Goal: Find contact information: Find contact information

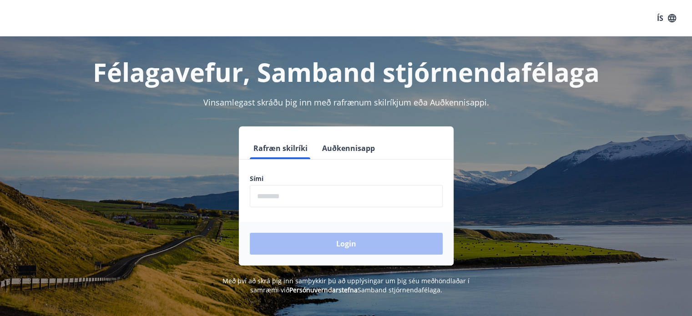
click at [296, 193] on input "phone" at bounding box center [346, 196] width 193 height 22
type input "********"
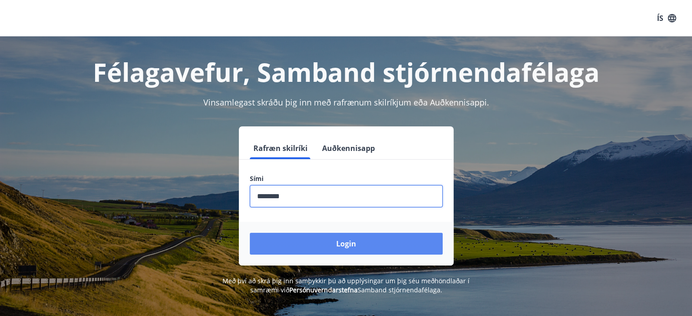
click at [317, 243] on button "Login" at bounding box center [346, 244] width 193 height 22
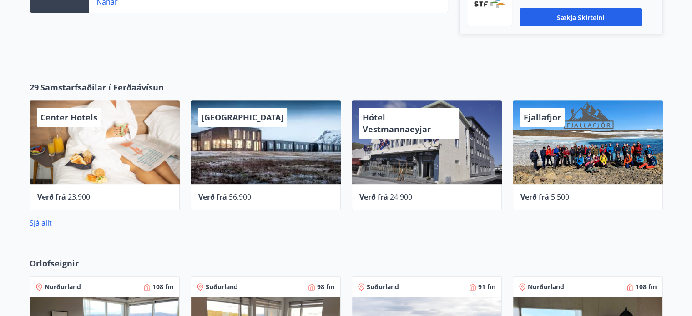
scroll to position [401, 0]
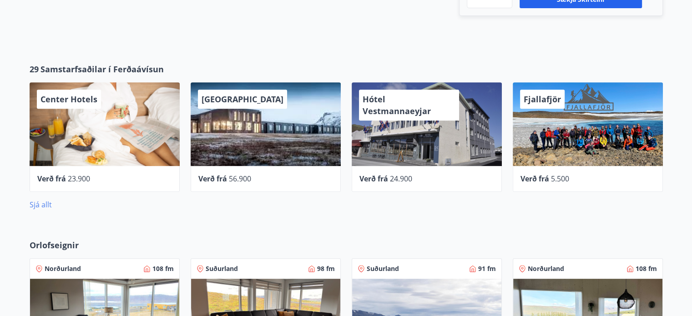
click at [46, 208] on link "Sjá allt" at bounding box center [41, 205] width 22 height 10
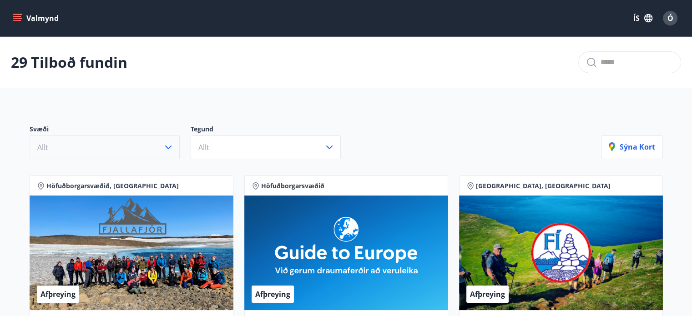
click at [169, 147] on icon "button" at bounding box center [168, 148] width 6 height 4
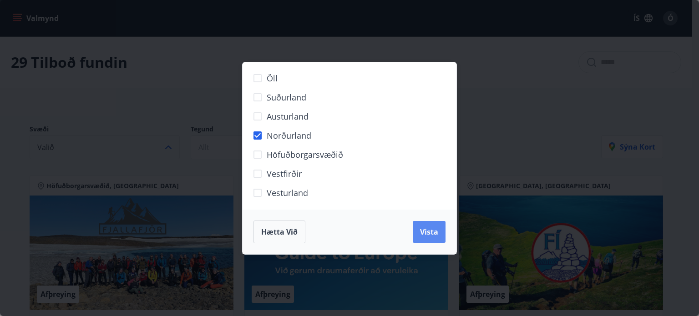
click at [427, 235] on span "Vista" at bounding box center [429, 232] width 18 height 10
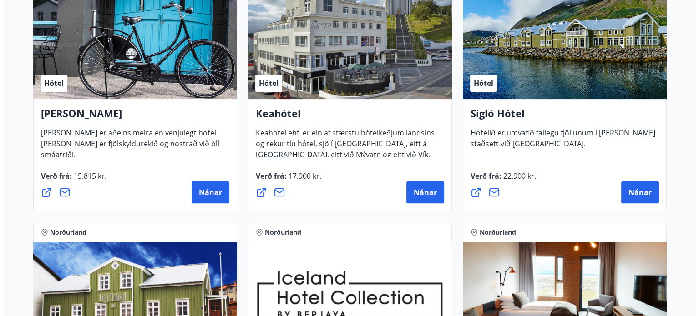
scroll to position [255, 0]
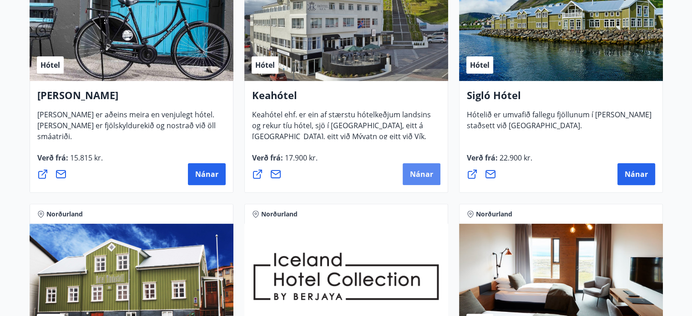
click at [424, 177] on span "Nánar" at bounding box center [421, 174] width 23 height 10
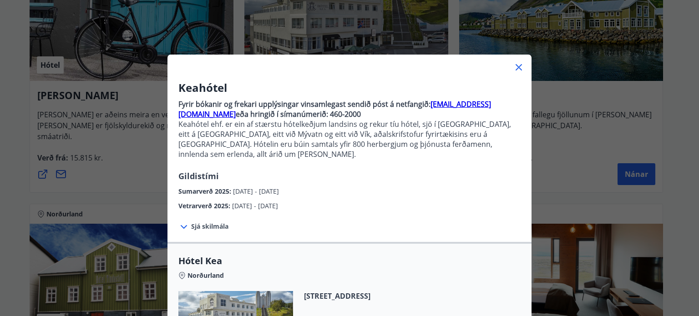
click at [387, 185] on div "Sumarverð 2025 : [DATE] - [DATE]" at bounding box center [349, 189] width 342 height 15
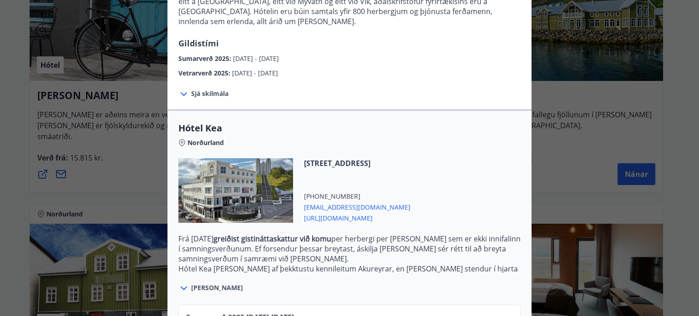
scroll to position [192, 0]
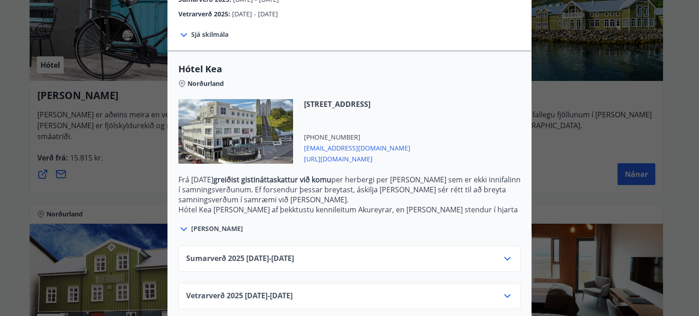
click at [507, 254] on icon at bounding box center [507, 259] width 11 height 11
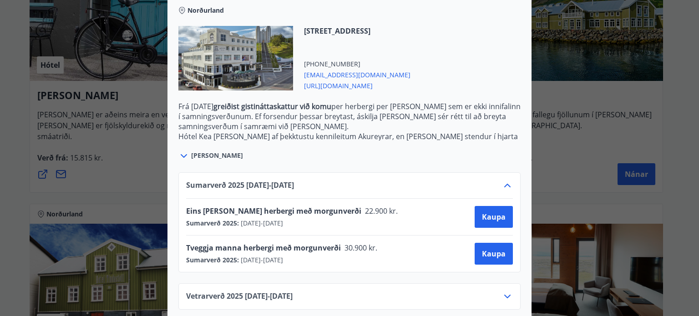
scroll to position [266, 0]
click at [494, 61] on div "Hafnarstræti 87-89, 600 Akureyri +354 4602080 kea@keahotels.is https://www.keah…" at bounding box center [349, 63] width 342 height 76
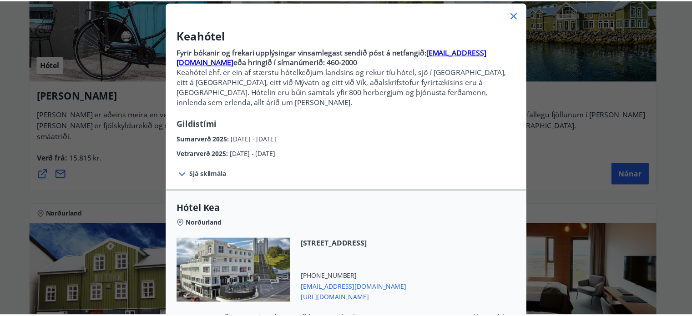
scroll to position [47, 0]
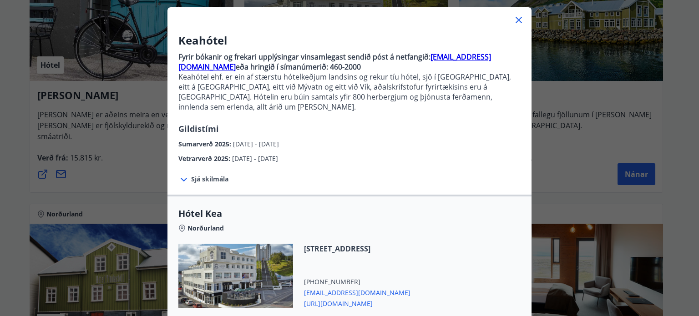
click at [517, 15] on icon at bounding box center [518, 20] width 11 height 11
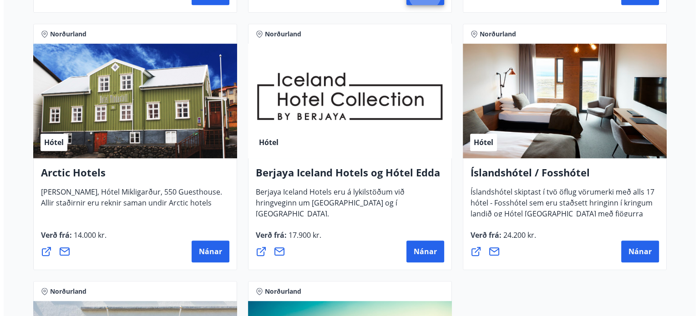
scroll to position [437, 0]
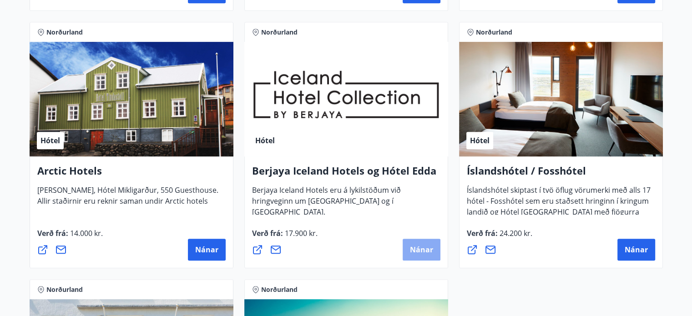
click at [422, 252] on span "Nánar" at bounding box center [421, 250] width 23 height 10
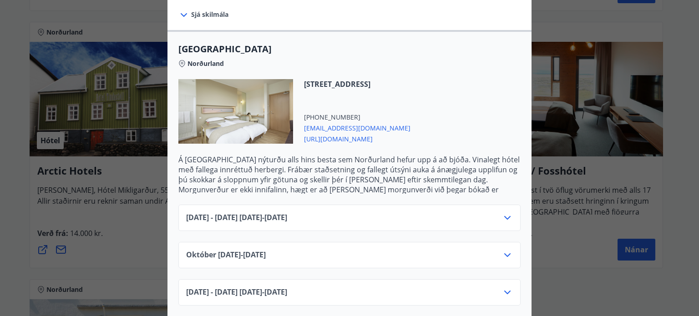
scroll to position [237, 0]
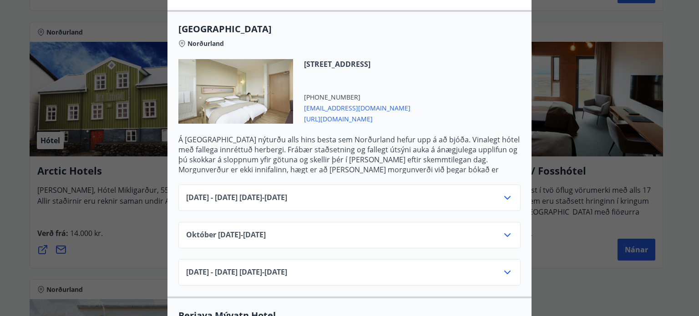
click at [507, 193] on icon at bounding box center [507, 198] width 11 height 11
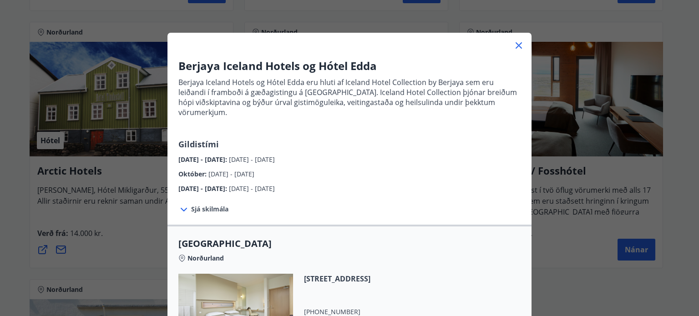
scroll to position [0, 0]
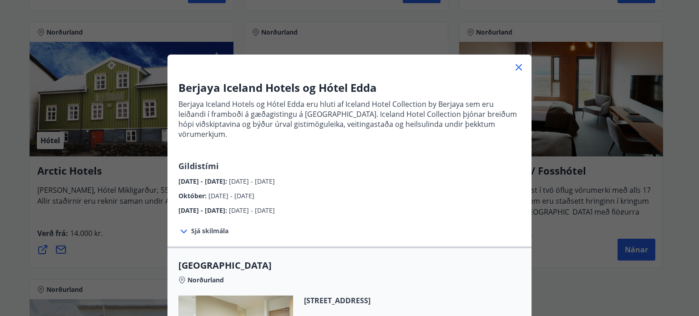
click at [520, 65] on icon at bounding box center [518, 67] width 11 height 11
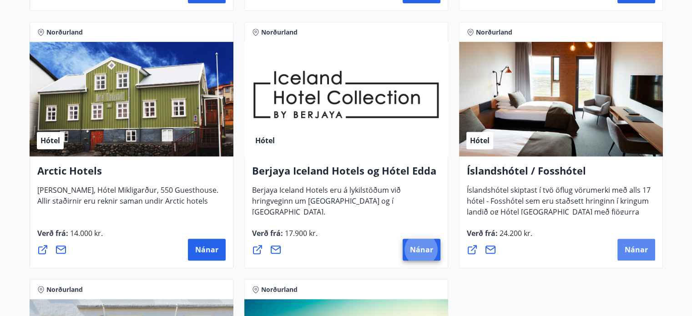
click at [634, 249] on span "Nánar" at bounding box center [636, 250] width 23 height 10
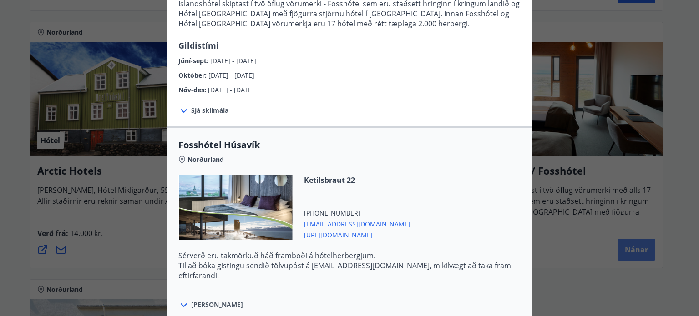
scroll to position [273, 0]
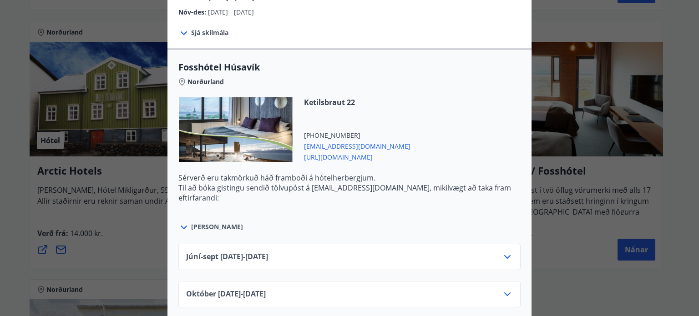
click at [506, 256] on icon at bounding box center [507, 257] width 11 height 11
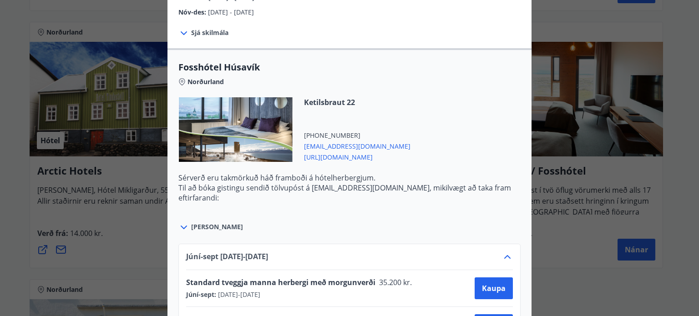
click at [506, 256] on icon at bounding box center [507, 257] width 11 height 11
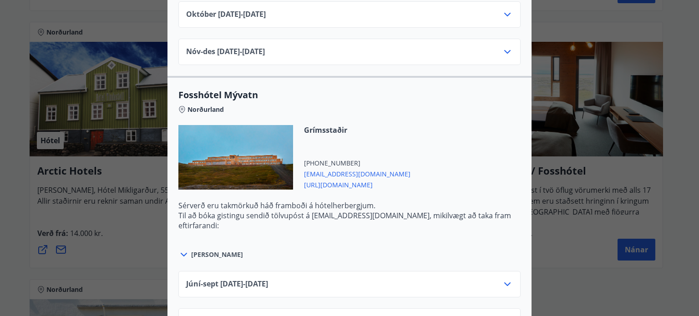
scroll to position [552, 0]
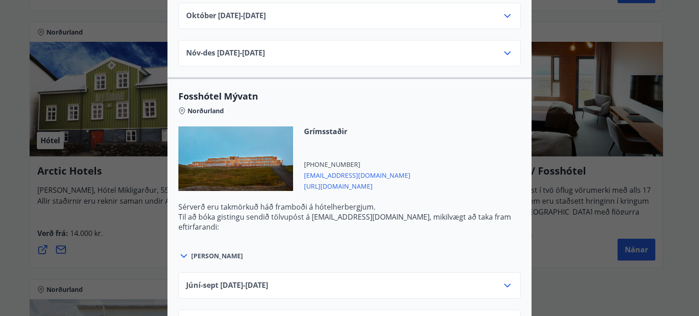
click at [505, 281] on icon at bounding box center [507, 285] width 11 height 11
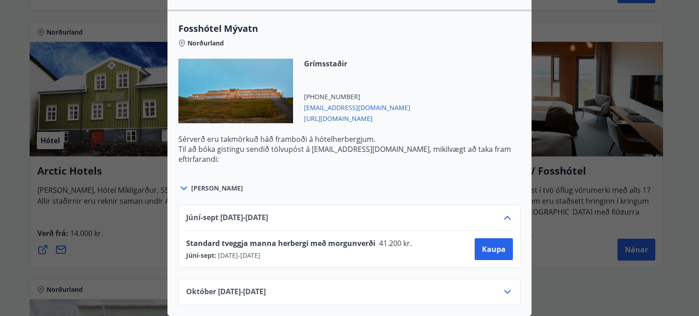
scroll to position [625, 0]
click at [658, 136] on div "Íslandshótel / Fosshótel Ekki er hægt að nýta Ferðaávísun fyrir bókanir sem eru…" at bounding box center [349, 158] width 699 height 316
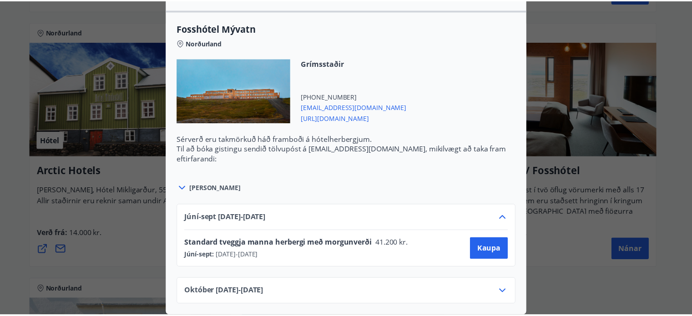
scroll to position [0, 0]
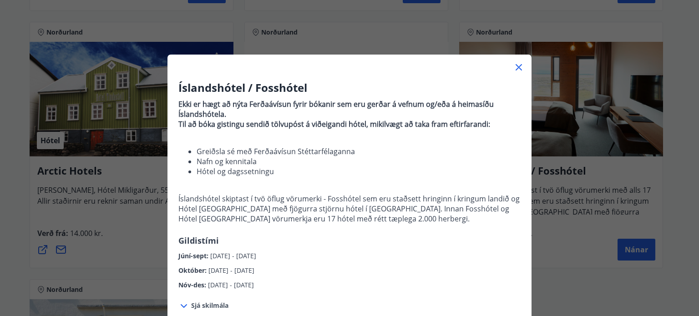
click at [516, 67] on icon at bounding box center [519, 67] width 6 height 6
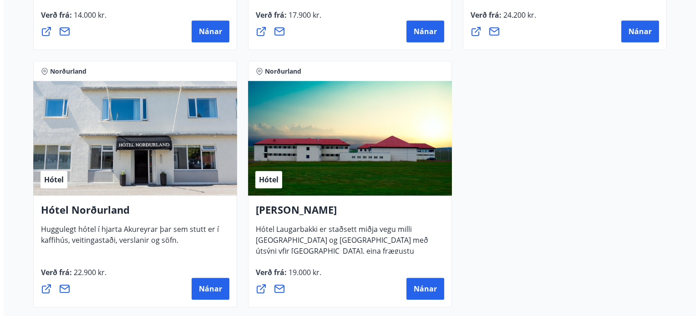
scroll to position [674, 0]
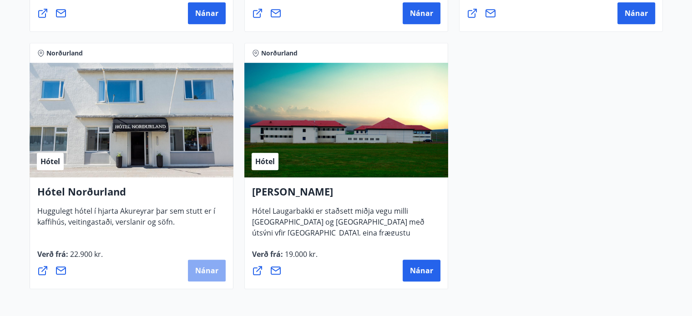
click at [208, 270] on span "Nánar" at bounding box center [206, 271] width 23 height 10
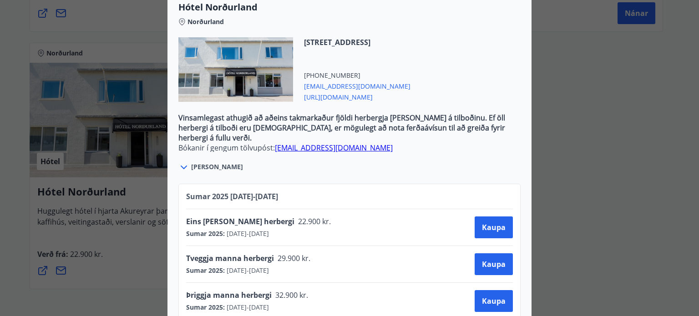
scroll to position [291, 0]
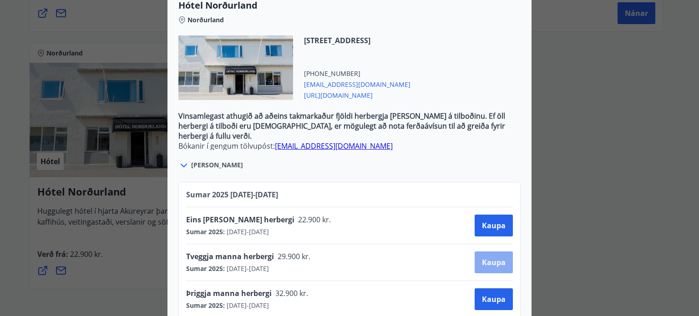
click at [495, 260] on button "Kaupa" at bounding box center [494, 263] width 38 height 22
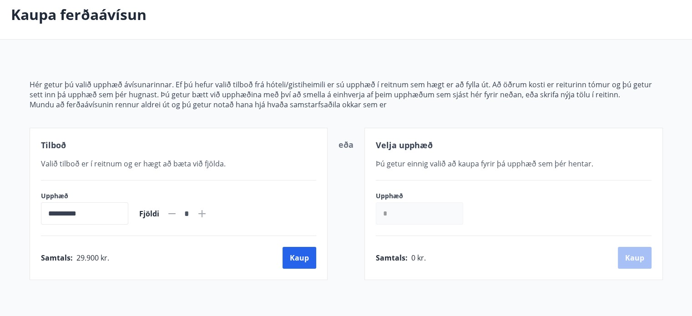
scroll to position [52, 0]
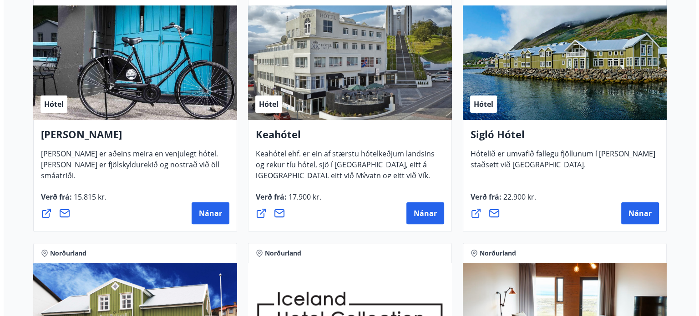
scroll to position [216, 0]
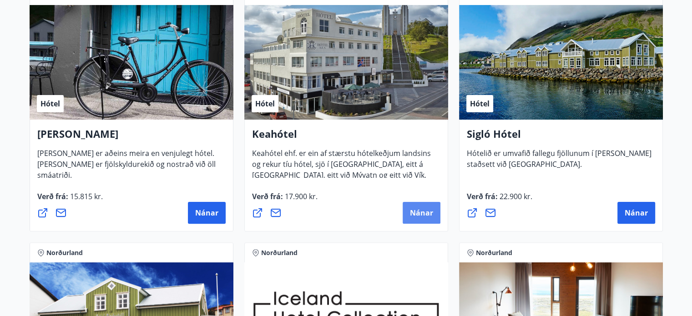
click at [424, 212] on span "Nánar" at bounding box center [421, 213] width 23 height 10
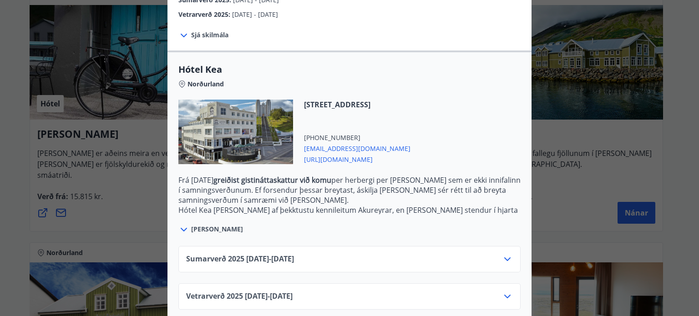
scroll to position [192, 0]
click at [504, 254] on icon at bounding box center [507, 259] width 11 height 11
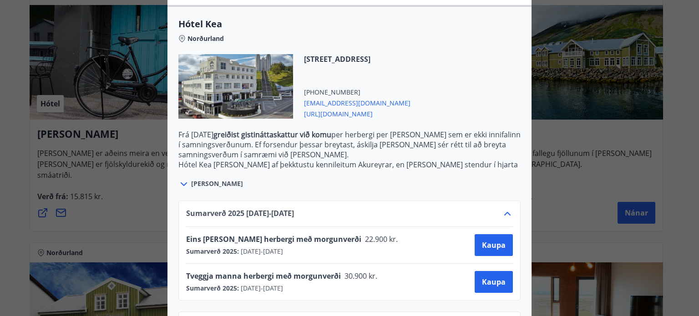
scroll to position [266, 0]
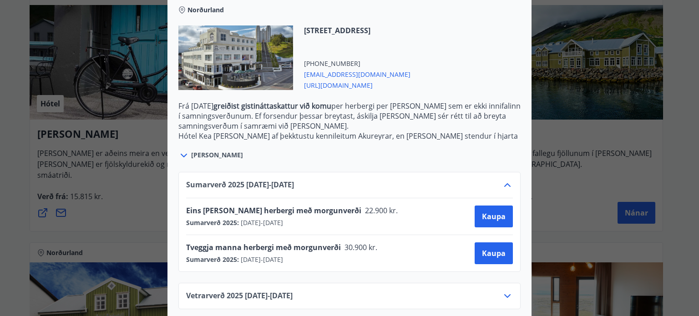
click at [604, 100] on div "Keahótel Fyrir bókanir og frekari upplýsingar vinsamlegast sendið póst á netfan…" at bounding box center [349, 158] width 699 height 316
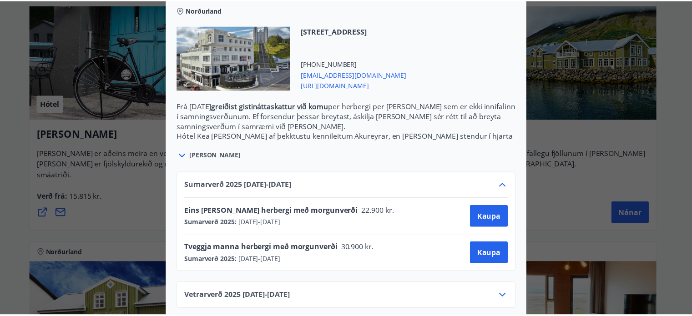
scroll to position [0, 0]
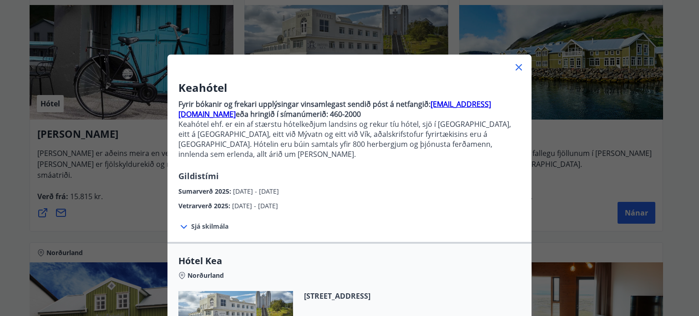
click at [516, 68] on icon at bounding box center [519, 67] width 6 height 6
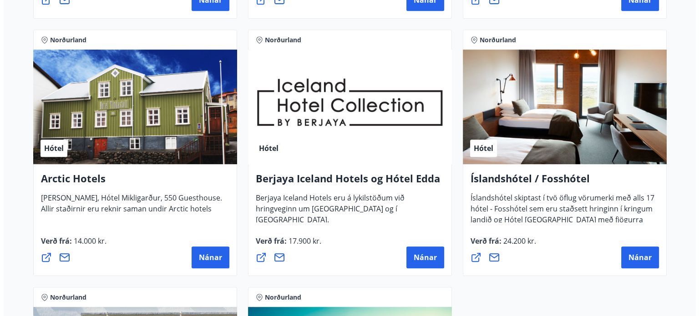
scroll to position [428, 0]
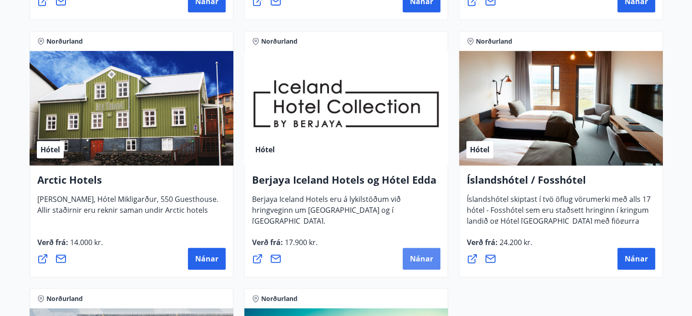
click at [424, 261] on span "Nánar" at bounding box center [421, 259] width 23 height 10
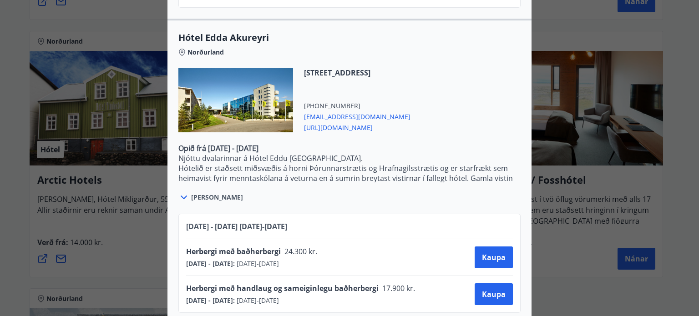
scroll to position [825, 0]
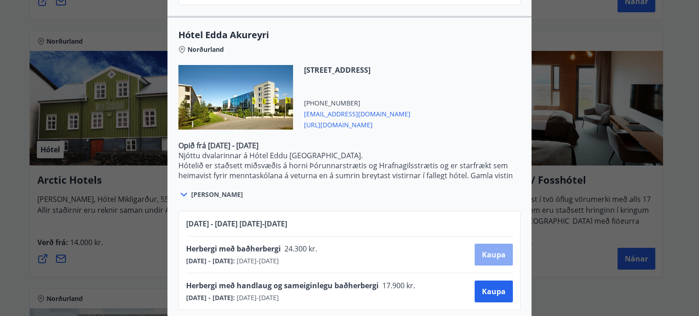
click at [490, 250] on span "Kaupa" at bounding box center [494, 255] width 24 height 10
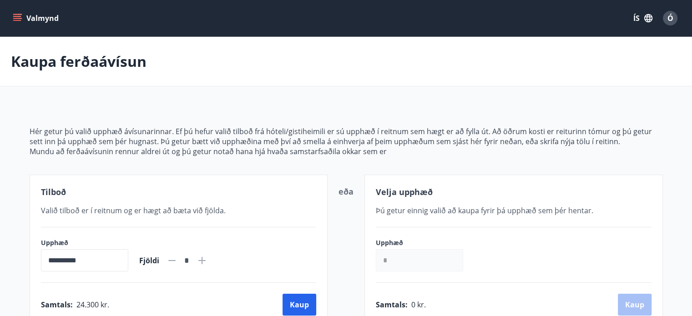
scroll to position [122, 0]
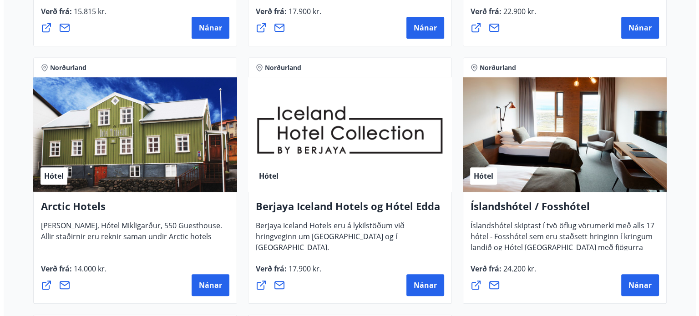
scroll to position [406, 0]
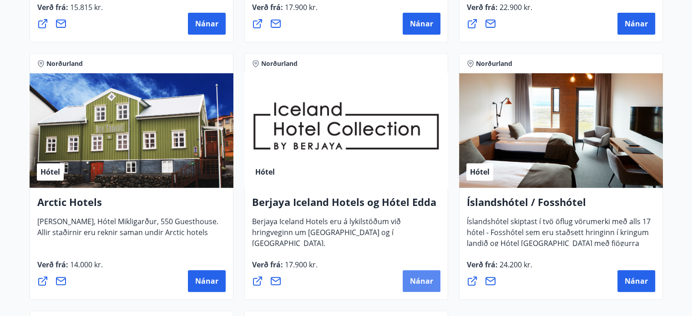
click at [418, 280] on span "Nánar" at bounding box center [421, 281] width 23 height 10
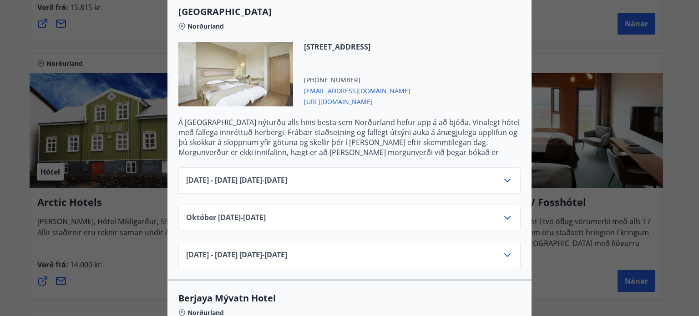
scroll to position [255, 0]
click at [504, 174] on icon at bounding box center [507, 179] width 11 height 11
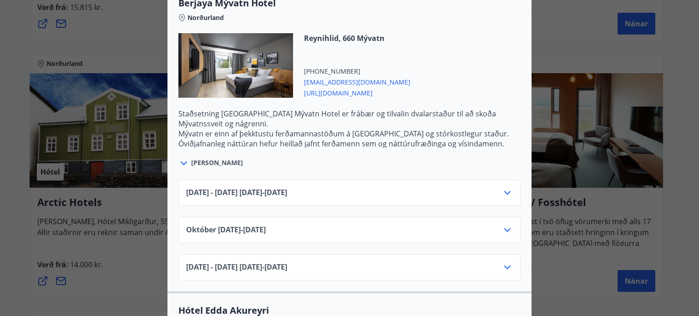
scroll to position [601, 0]
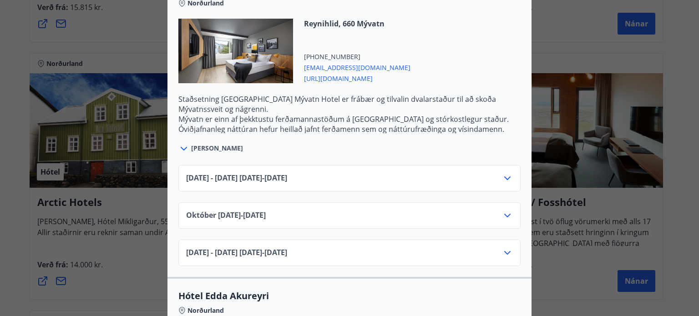
click at [505, 173] on icon at bounding box center [507, 178] width 11 height 11
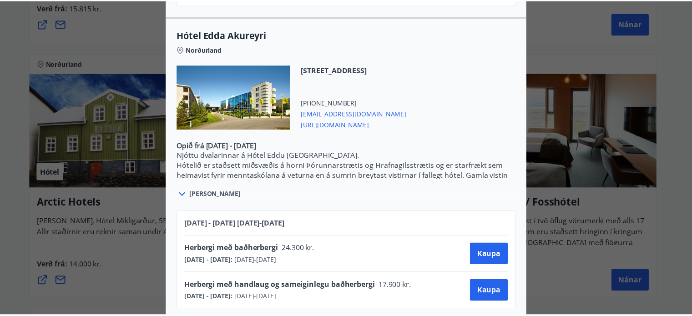
scroll to position [0, 0]
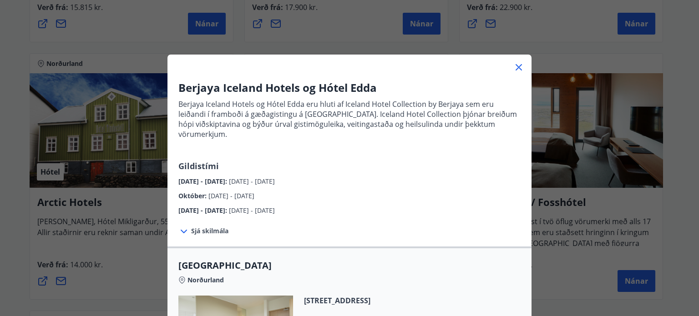
click at [588, 47] on div "Berjaya Iceland Hotels og Hótel Edda Berjaya Iceland Hotels og Hótel Edda eru h…" at bounding box center [349, 158] width 699 height 316
click at [518, 65] on icon at bounding box center [519, 67] width 6 height 6
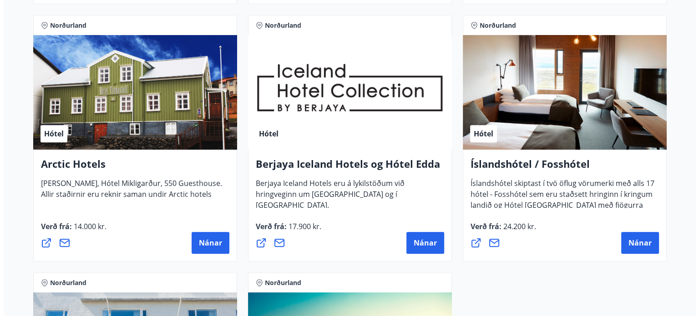
scroll to position [445, 0]
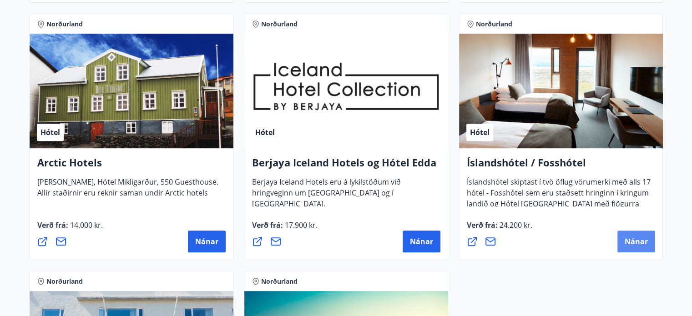
click at [640, 237] on span "Nánar" at bounding box center [636, 242] width 23 height 10
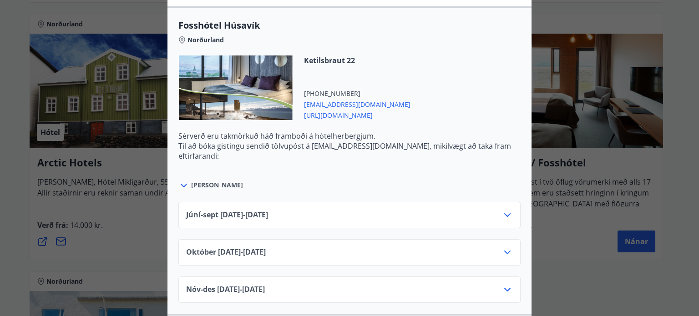
scroll to position [328, 0]
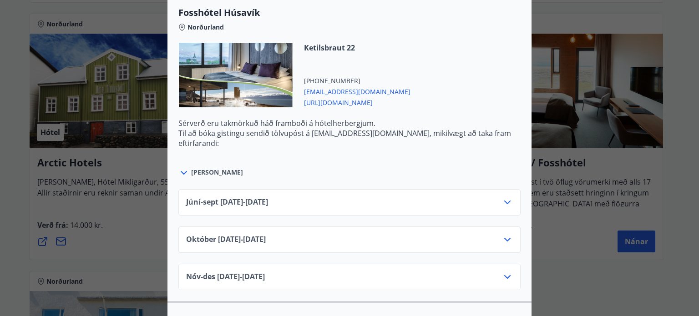
click at [503, 198] on icon at bounding box center [507, 202] width 11 height 11
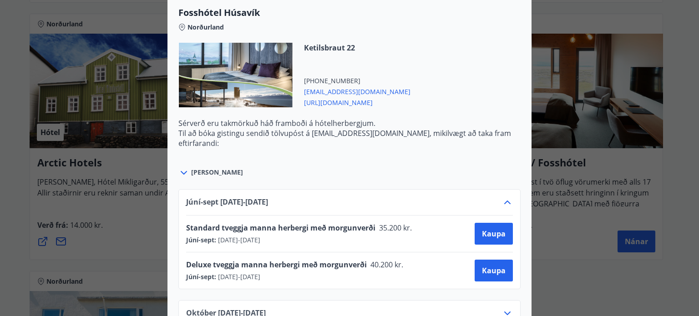
click at [491, 55] on div "Ketilsbraut 22 +354 4641220 husavik@fosshotel.is https://www.islandshotel.is/is" at bounding box center [349, 81] width 342 height 76
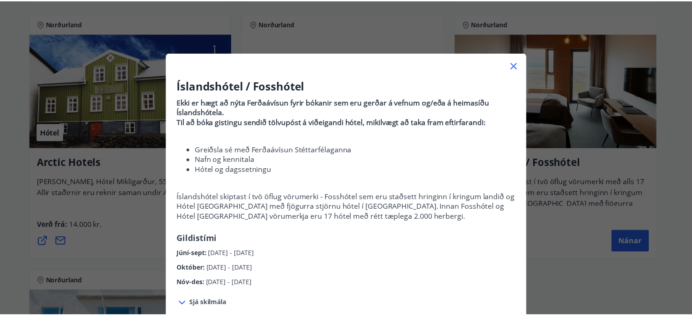
scroll to position [0, 0]
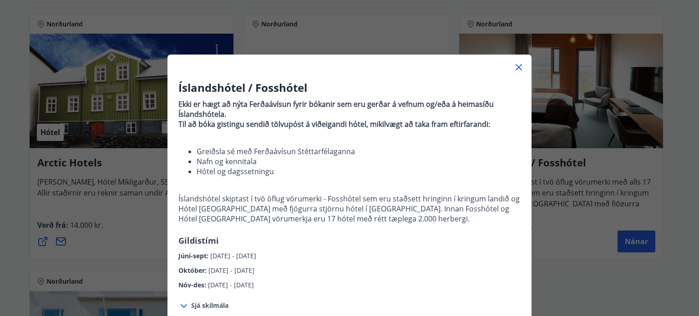
click at [518, 71] on icon at bounding box center [518, 67] width 11 height 11
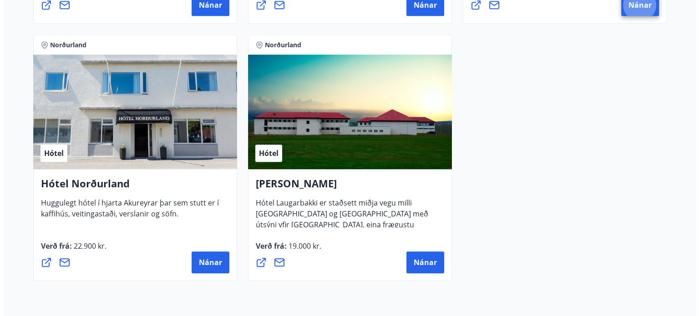
scroll to position [685, 0]
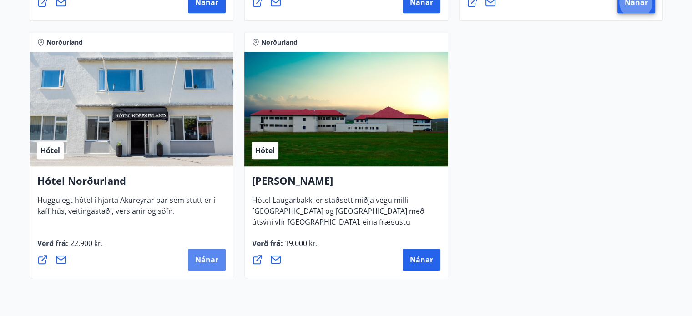
click at [193, 257] on button "Nánar" at bounding box center [207, 260] width 38 height 22
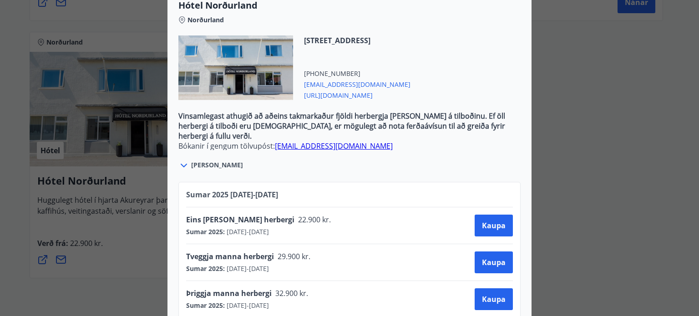
scroll to position [300, 0]
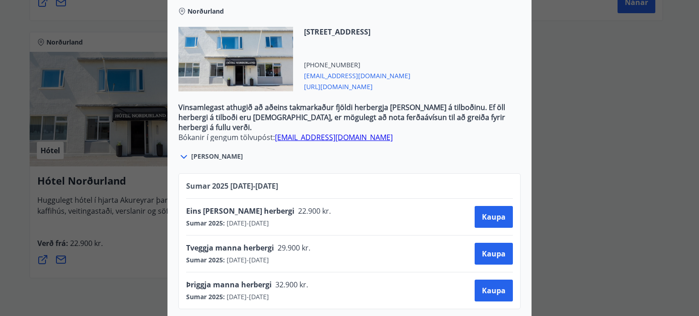
click at [485, 37] on div "Geislagata 7, 600 Akureyri +354 4622600 booking@hotel-nordurland.is https://hot…" at bounding box center [349, 65] width 342 height 76
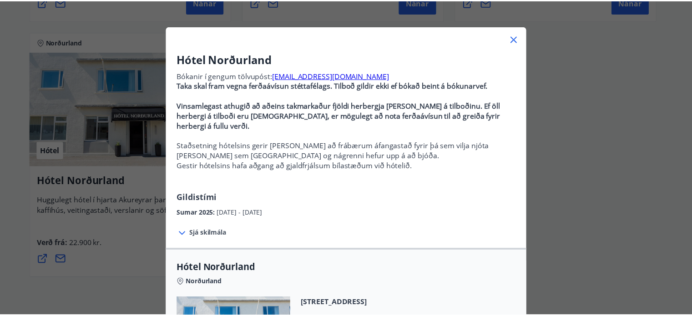
scroll to position [27, 0]
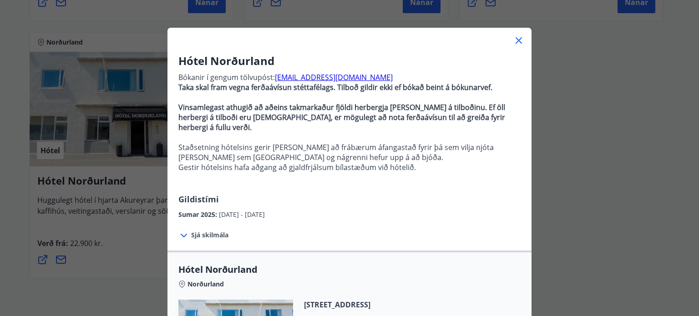
click at [518, 41] on icon at bounding box center [518, 40] width 11 height 11
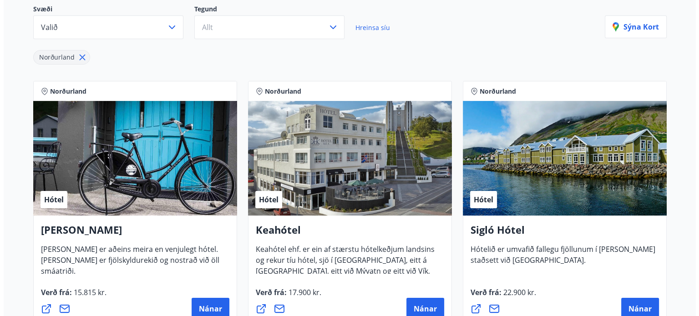
scroll to position [121, 0]
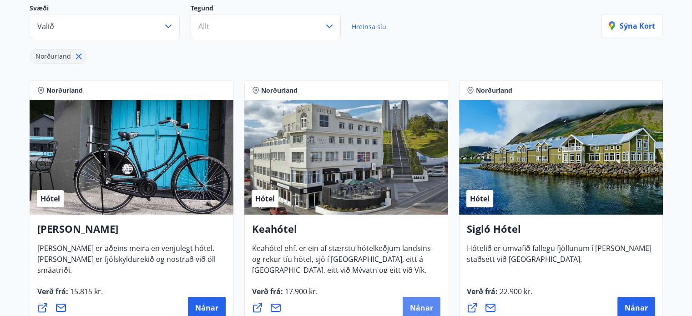
click at [412, 305] on span "Nánar" at bounding box center [421, 308] width 23 height 10
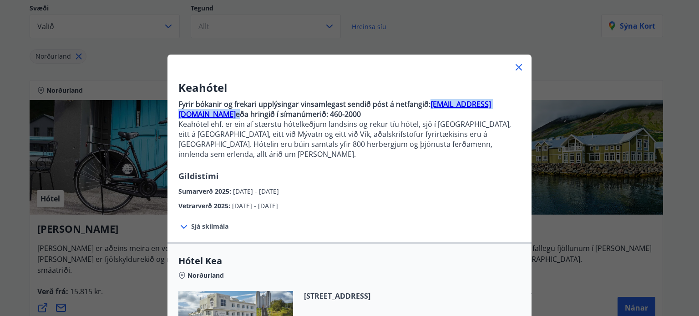
drag, startPoint x: 499, startPoint y: 103, endPoint x: 426, endPoint y: 103, distance: 72.4
click at [426, 103] on p "Fyrir bókanir og frekari upplýsingar vinsamlegast sendið póst á netfangið: boka…" at bounding box center [349, 109] width 342 height 20
copy p "bokanir@keahotels.is"
drag, startPoint x: 419, startPoint y: 287, endPoint x: 299, endPoint y: 284, distance: 120.2
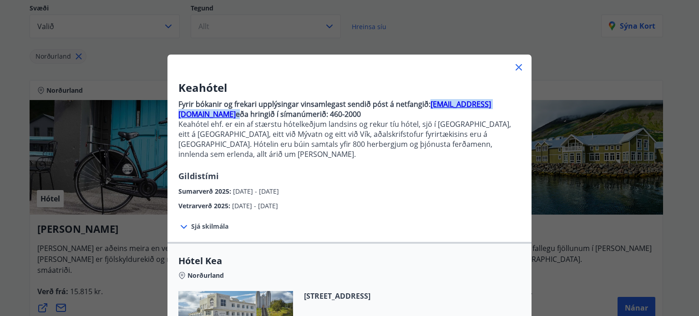
copy span "Hafnarstræti 87-89, 600 Akureyri"
